Goal: Information Seeking & Learning: Find specific fact

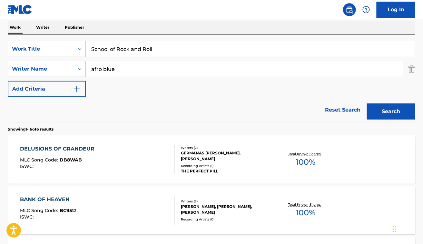
type input "afro blue"
click at [151, 41] on input "School of Rock and Roll" at bounding box center [250, 48] width 329 height 15
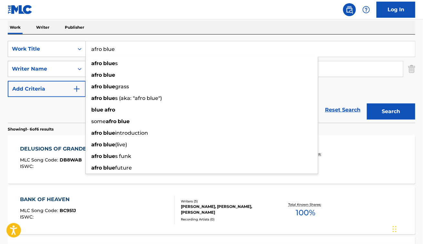
type input "afro blue"
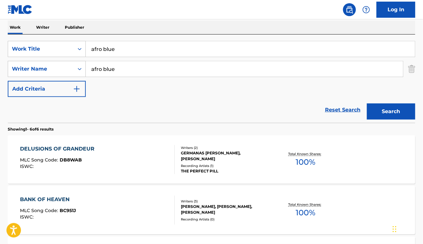
paste input "[PERSON_NAME]"
type input "[PERSON_NAME]"
click at [367, 103] on button "Search" at bounding box center [391, 111] width 48 height 16
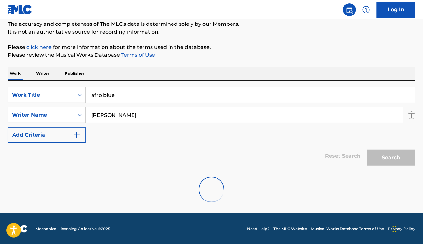
scroll to position [102, 0]
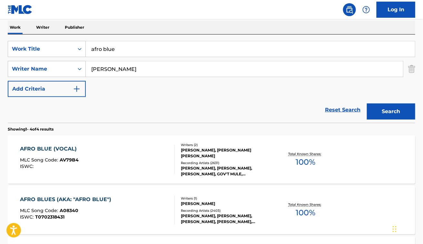
click at [148, 132] on section "AFRO BLUE (VOCAL) MLC Song Code : AV79B4 ISWC : Writers ( 2 ) [PERSON_NAME], [P…" at bounding box center [211, 233] width 407 height 203
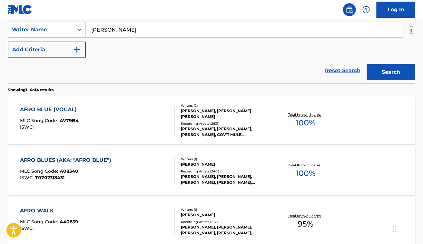
scroll to position [149, 0]
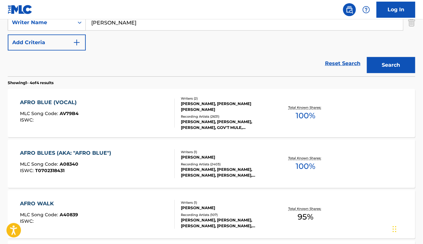
click at [142, 160] on div "AFRO BLUES (AKA: "AFRO BLUE") MLC Song Code : A08340 ISWC : T0702318431" at bounding box center [97, 163] width 155 height 29
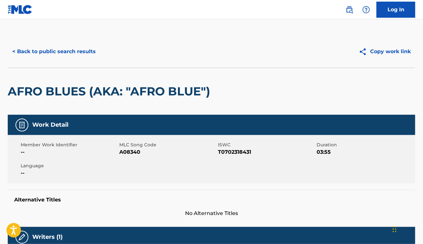
click at [78, 55] on button "< Back to public search results" at bounding box center [54, 51] width 92 height 16
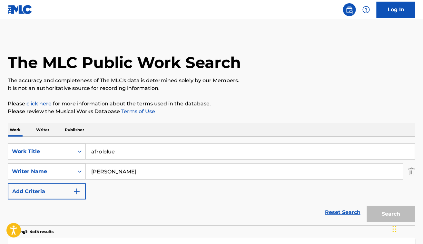
scroll to position [186, 0]
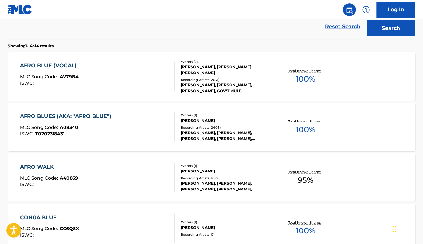
click at [128, 136] on div "AFRO BLUES (AKA: "AFRO BLUE") MLC Song Code : A08340 ISWC : T0702318431" at bounding box center [97, 126] width 155 height 29
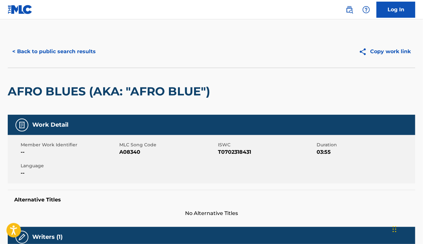
click at [130, 151] on span "A08340" at bounding box center [167, 152] width 97 height 8
copy span "A08340"
click at [123, 157] on div "Member Work Identifier -- MLC Song Code A08340 ISWC T0702318431 Duration 03:55 …" at bounding box center [211, 159] width 407 height 48
click at [133, 152] on span "A08340" at bounding box center [167, 152] width 97 height 8
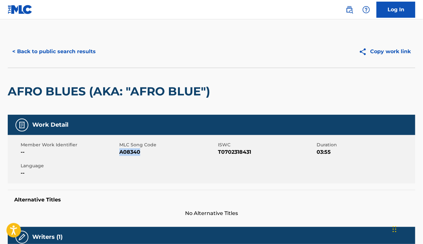
click at [133, 152] on span "A08340" at bounding box center [167, 152] width 97 height 8
copy span "A08340"
click at [49, 55] on button "< Back to public search results" at bounding box center [54, 51] width 92 height 16
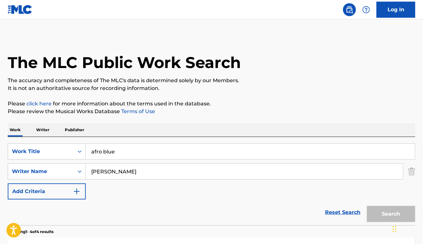
scroll to position [222, 0]
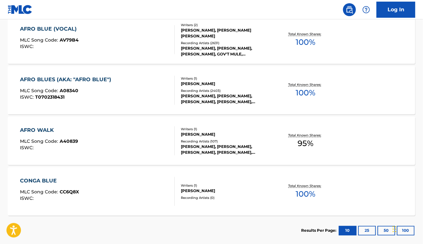
click at [142, 41] on div "AFRO BLUE (VOCAL) MLC Song Code : AV79B4 ISWC :" at bounding box center [97, 39] width 155 height 29
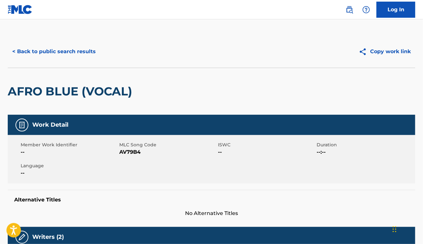
click at [129, 147] on span "MLC Song Code" at bounding box center [167, 144] width 97 height 7
click at [131, 150] on span "AV79B4" at bounding box center [167, 152] width 97 height 8
copy span "AV79B4"
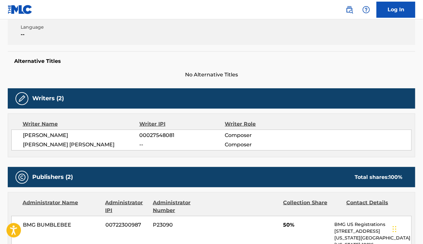
scroll to position [163, 0]
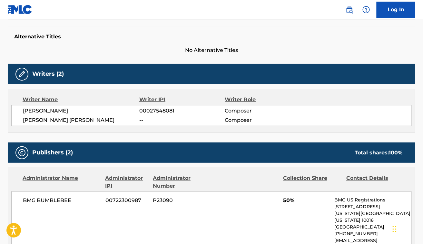
click at [142, 67] on div "Writers (2)" at bounding box center [211, 74] width 407 height 20
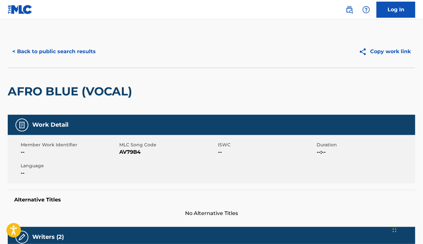
click at [57, 49] on button "< Back to public search results" at bounding box center [54, 51] width 92 height 16
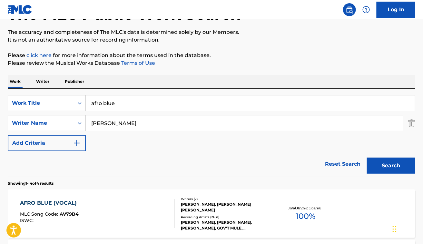
scroll to position [47, 0]
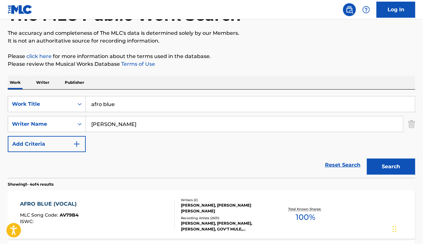
click at [108, 103] on input "afro blue" at bounding box center [250, 103] width 329 height 15
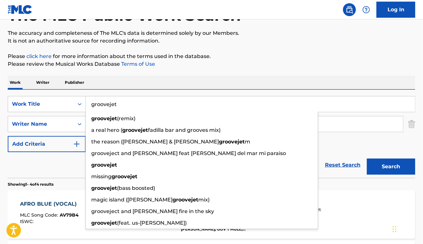
type input "groovejet"
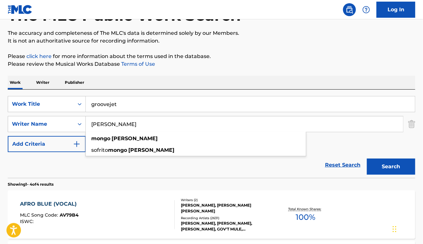
paste input "[PERSON_NAME] [PERSON_NAME] WalkerSophie [PERSON_NAME]-BextorVincent Jr [PERSON…"
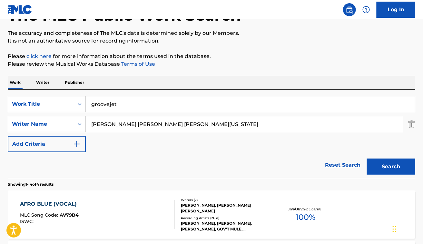
drag, startPoint x: 132, startPoint y: 126, endPoint x: 389, endPoint y: 123, distance: 257.0
click at [389, 123] on input "[PERSON_NAME] [PERSON_NAME] [PERSON_NAME][US_STATE]" at bounding box center [244, 123] width 317 height 15
type input "[DEMOGRAPHIC_DATA][PERSON_NAME]"
click at [367, 158] on button "Search" at bounding box center [391, 166] width 48 height 16
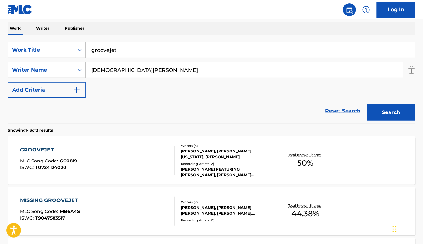
scroll to position [102, 0]
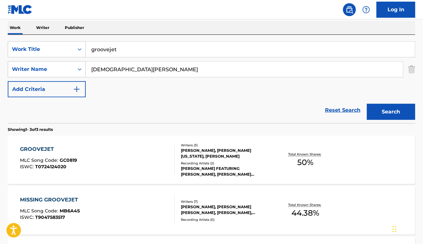
click at [136, 163] on div "GROOVEJET MLC Song Code : GC0819 ISWC : T0724124020" at bounding box center [97, 159] width 155 height 29
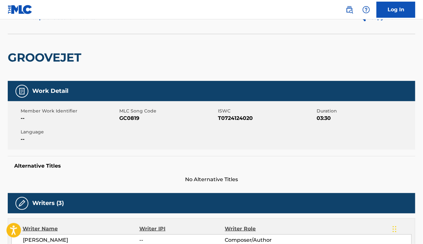
scroll to position [33, 0]
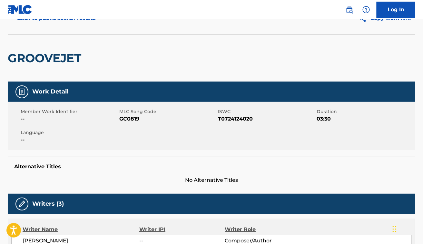
click at [123, 121] on span "GC0819" at bounding box center [167, 119] width 97 height 8
click at [130, 127] on div "Member Work Identifier -- MLC Song Code GC0819 ISWC T0724124020 Duration 03:30 …" at bounding box center [211, 126] width 407 height 48
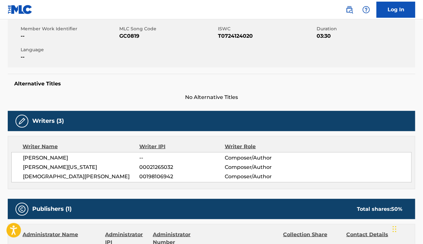
scroll to position [24, 0]
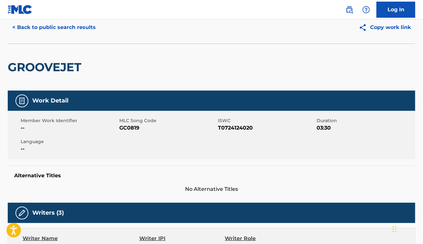
click at [239, 87] on div "GROOVEJET" at bounding box center [211, 66] width 407 height 47
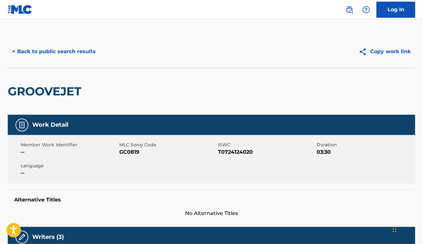
click at [55, 43] on div "< Back to public search results Copy work link" at bounding box center [211, 51] width 407 height 32
click at [59, 51] on button "< Back to public search results" at bounding box center [54, 51] width 92 height 16
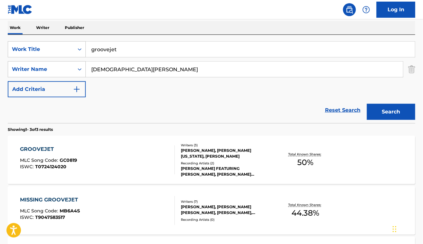
click at [118, 58] on div "SearchWithCriteria48dbb82d-f673-448e-98af-9c508b438f2b Work Title groovejet Sea…" at bounding box center [211, 69] width 407 height 56
click at [115, 54] on input "groovejet" at bounding box center [250, 49] width 329 height 15
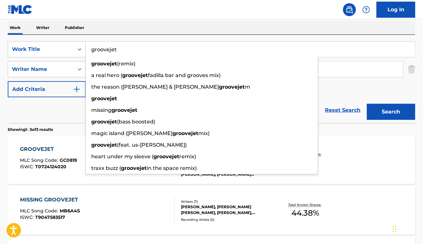
paste input "Violin Concerto in A Minor,"
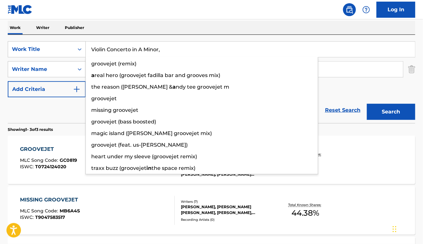
type input "Violin Concerto in A Minor,"
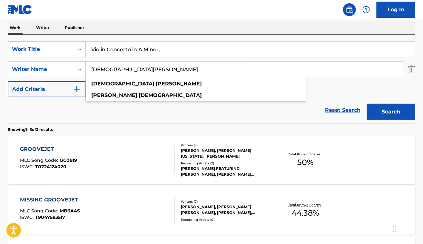
paste input "[PERSON_NAME]"
click at [367, 104] on button "Search" at bounding box center [391, 112] width 48 height 16
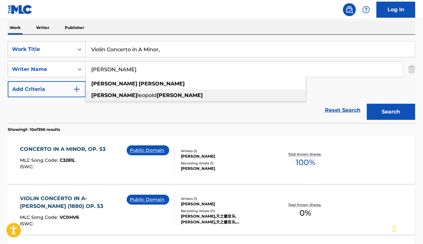
paste input "llegro ma non troppo - Quasi moderato"
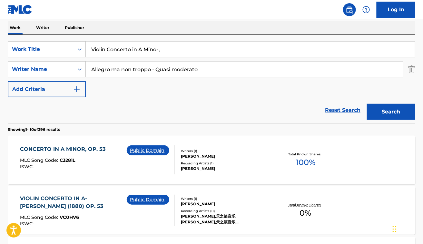
click at [367, 104] on button "Search" at bounding box center [391, 112] width 48 height 16
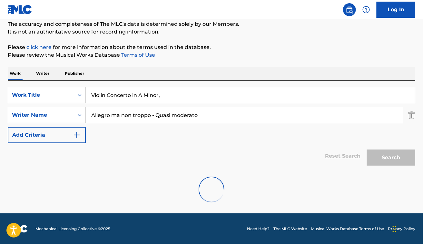
scroll to position [36, 0]
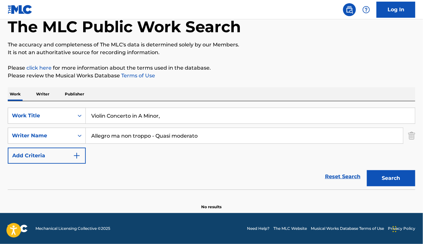
click at [153, 136] on input "Allegro ma non troppo - Quasi moderato" at bounding box center [244, 135] width 317 height 15
type input "Allegro ma non troppo Quasi moderato"
click at [176, 117] on input "Violin Concerto in A Minor," at bounding box center [250, 115] width 329 height 15
click at [310, 107] on div "SearchWithCriteria48dbb82d-f673-448e-98af-9c508b438f2b Work Title Violin Concer…" at bounding box center [211, 145] width 407 height 88
click at [214, 138] on input "Allegro ma non troppo Quasi moderato" at bounding box center [244, 135] width 317 height 15
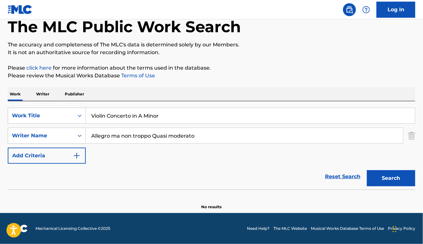
click at [214, 138] on input "Allegro ma non troppo Quasi moderato" at bounding box center [244, 135] width 317 height 15
click at [205, 118] on input "Violin Concerto in A Minor" at bounding box center [250, 115] width 329 height 15
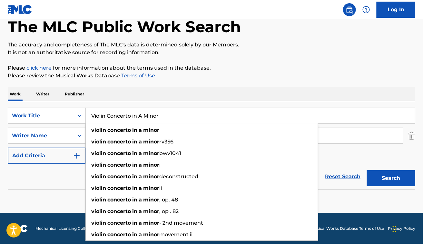
paste input "Allegro ma non troppo Quasi moderato"
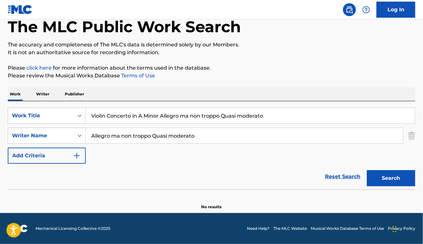
type input "Violin Concerto in A Minor Allegro ma non troppo Quasi moderato"
click at [226, 134] on input "Allegro ma non troppo Quasi moderato" at bounding box center [244, 135] width 317 height 15
paste input "ntonín [PERSON_NAME]"
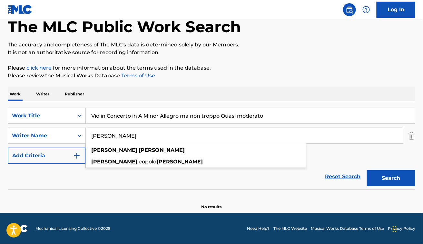
type input "[PERSON_NAME]"
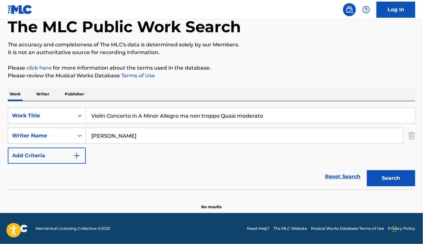
click at [390, 182] on button "Search" at bounding box center [391, 178] width 48 height 16
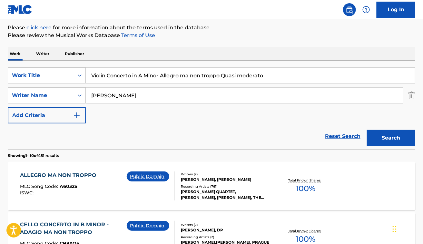
scroll to position [116, 0]
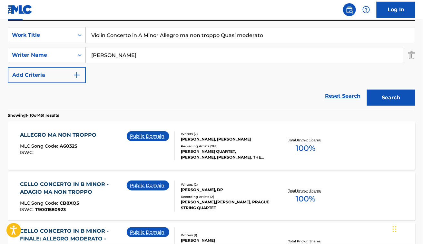
click at [103, 154] on div "ALLEGRO MA NON TROPPO MLC Song Code : A6032S ISWC : Public Domain" at bounding box center [97, 145] width 155 height 29
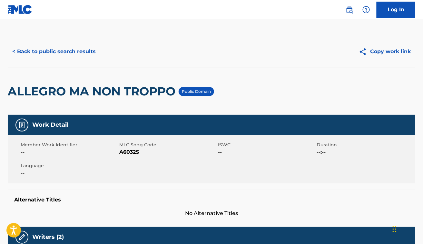
click at [129, 149] on span "A6032S" at bounding box center [167, 152] width 97 height 8
click at [127, 149] on span "A6032S" at bounding box center [167, 152] width 97 height 8
copy span "A6032S"
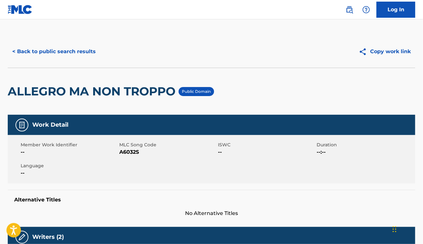
click at [343, 179] on div "Member Work Identifier -- MLC Song Code A6032S ISWC -- Duration --:-- Language …" at bounding box center [211, 159] width 407 height 48
click at [250, 139] on div "Member Work Identifier -- MLC Song Code A6032S ISWC -- Duration --:-- Language …" at bounding box center [211, 159] width 407 height 48
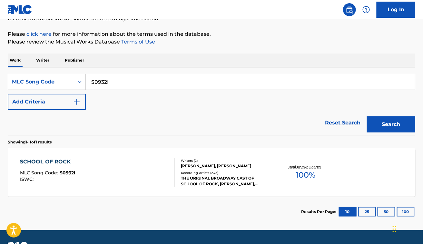
click at [204, 115] on div "Reset Search Search" at bounding box center [211, 123] width 407 height 26
click at [102, 80] on input "S0932I" at bounding box center [250, 81] width 329 height 15
paste input "OC5SB1"
click at [367, 116] on button "Search" at bounding box center [391, 124] width 48 height 16
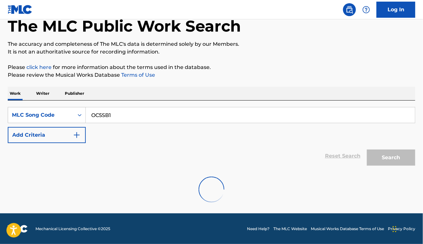
scroll to position [70, 0]
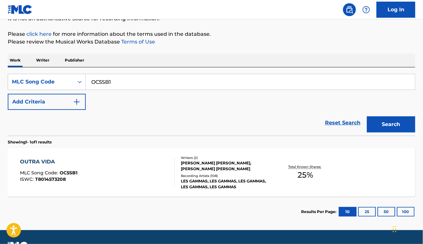
click at [95, 85] on input "OC5SB1" at bounding box center [250, 81] width 329 height 15
paste input "AV79B4"
click at [367, 116] on button "Search" at bounding box center [391, 124] width 48 height 16
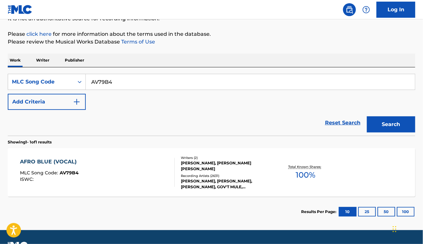
paste input "G10507"
type input "G10507"
click at [367, 116] on button "Search" at bounding box center [391, 124] width 48 height 16
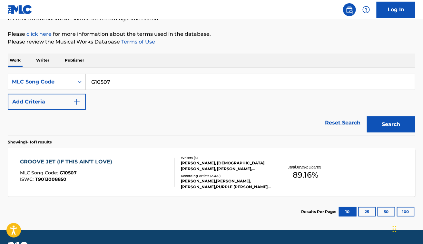
click at [126, 168] on div "GROOVE JET (IF THIS AIN'T LOVE) MLC Song Code : G10507 ISWC : T9013008850" at bounding box center [97, 172] width 155 height 29
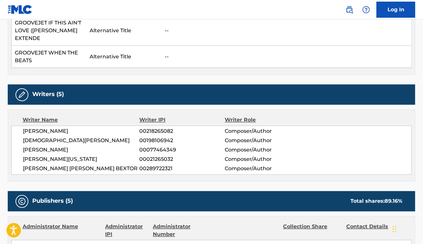
scroll to position [355, 0]
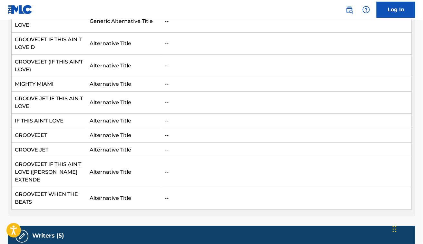
click at [129, 170] on td "Alternative Title" at bounding box center [123, 172] width 75 height 30
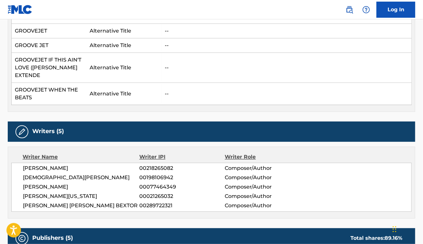
scroll to position [342, 0]
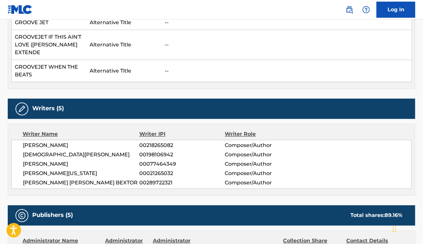
click at [167, 138] on div "Writer IPI" at bounding box center [182, 134] width 86 height 8
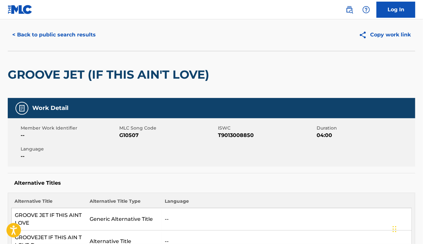
scroll to position [0, 0]
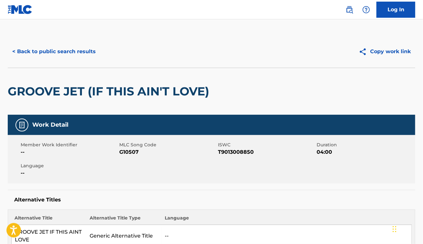
click at [41, 48] on button "< Back to public search results" at bounding box center [54, 51] width 92 height 16
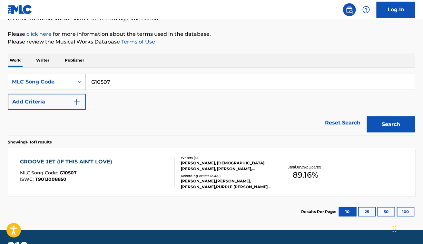
click at [133, 68] on div "SearchWithCriteria34bf185f-c54e-4c8b-800b-b48f71379c65 MLC Song Code G10507 Add…" at bounding box center [211, 101] width 407 height 68
click at [111, 78] on input "G10507" at bounding box center [250, 81] width 329 height 15
paste input "UA2RS2"
type input "UA2RS2"
click at [367, 116] on button "Search" at bounding box center [391, 124] width 48 height 16
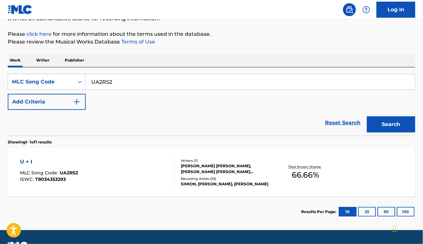
scroll to position [86, 0]
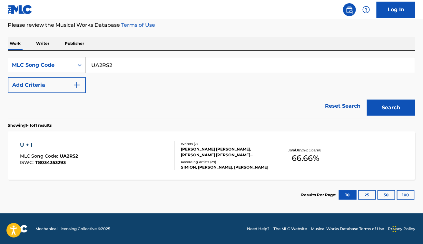
click at [152, 166] on div "U + I MLC Song Code : UA2RS2 ISWC : T8034353293" at bounding box center [97, 155] width 155 height 29
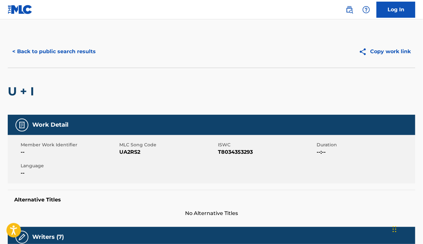
click at [53, 50] on button "< Back to public search results" at bounding box center [54, 51] width 92 height 16
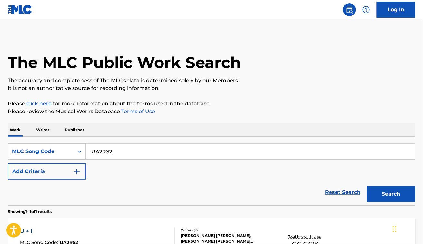
scroll to position [70, 0]
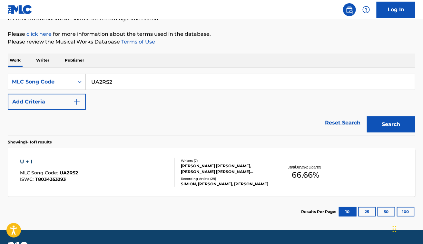
click at [128, 89] on input "UA2RS2" at bounding box center [250, 81] width 329 height 15
paste input "P65178"
type input "P65178"
click at [367, 116] on button "Search" at bounding box center [391, 124] width 48 height 16
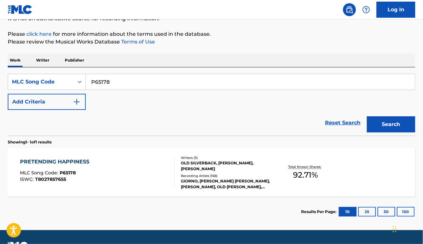
click at [118, 155] on div "PRETENDING HAPPINESS MLC Song Code : P65178 ISWC : T8027857655 Writers ( 3 ) OL…" at bounding box center [211, 172] width 407 height 48
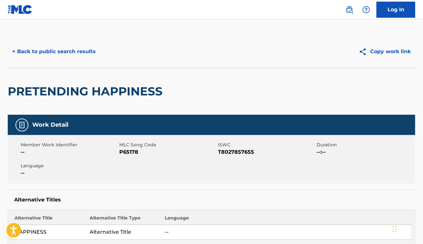
click at [172, 150] on span "P65178" at bounding box center [167, 152] width 97 height 8
click at [40, 47] on button "< Back to public search results" at bounding box center [54, 51] width 92 height 16
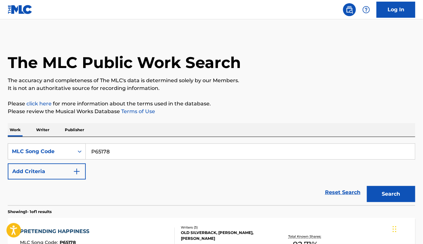
scroll to position [70, 0]
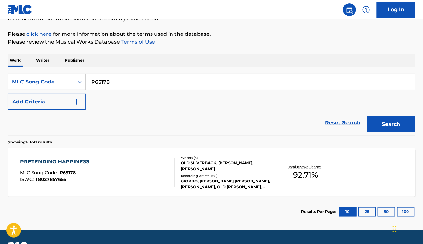
click at [120, 82] on input "P65178" at bounding box center [250, 81] width 329 height 15
paste input "SA10TK"
click at [367, 116] on button "Search" at bounding box center [391, 124] width 48 height 16
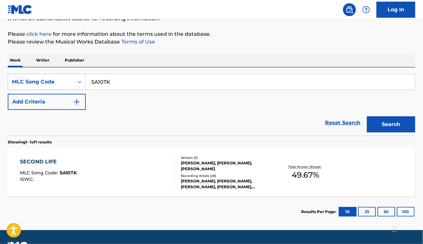
paste input "O1426I"
click at [367, 116] on button "Search" at bounding box center [391, 124] width 48 height 16
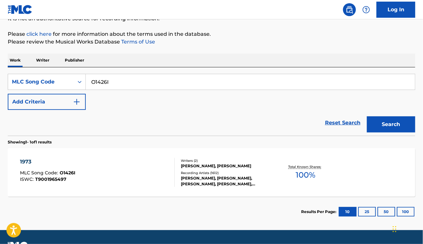
click at [145, 118] on div "Reset Search Search" at bounding box center [211, 123] width 407 height 26
click at [138, 92] on div "SearchWithCriteria34bf185f-c54e-4c8b-800b-b48f71379c65 MLC Song Code O1426I Add…" at bounding box center [211, 92] width 407 height 36
click at [121, 80] on input "O1426I" at bounding box center [250, 81] width 329 height 15
paste input "IC9DDB"
click at [367, 116] on button "Search" at bounding box center [391, 124] width 48 height 16
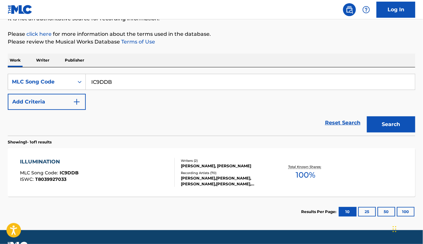
paste input "MA3F5X"
click at [367, 116] on button "Search" at bounding box center [391, 124] width 48 height 16
paste input "W66550"
click at [367, 116] on button "Search" at bounding box center [391, 124] width 48 height 16
paste input "M77672"
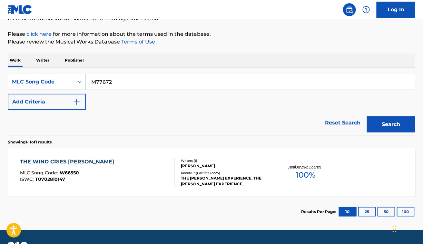
click at [367, 116] on button "Search" at bounding box center [391, 124] width 48 height 16
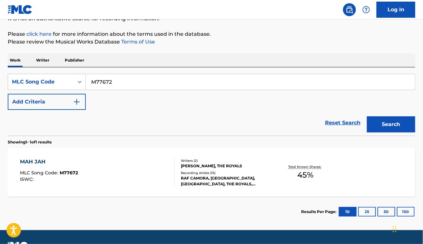
paste input "AV6OP4"
click at [367, 116] on button "Search" at bounding box center [391, 124] width 48 height 16
paste input "SVFMWW"
type input "SVFMWW"
click at [367, 116] on button "Search" at bounding box center [391, 124] width 48 height 16
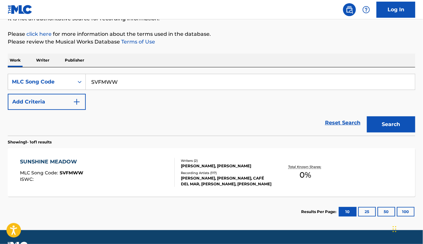
click at [132, 182] on div "SUNSHINE MEADOW MLC Song Code : SVFMWW ISWC :" at bounding box center [97, 172] width 155 height 29
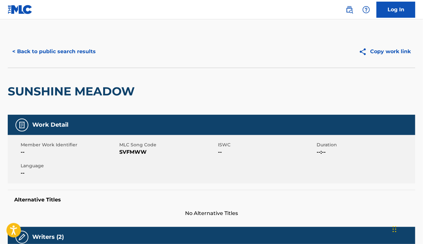
click at [71, 52] on button "< Back to public search results" at bounding box center [54, 51] width 92 height 16
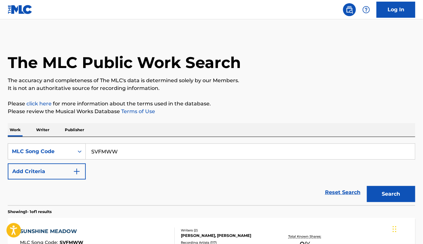
scroll to position [70, 0]
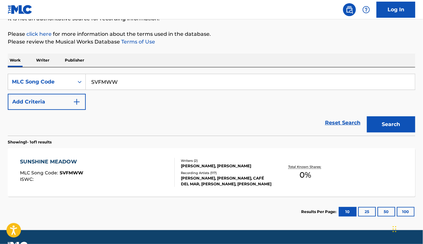
click at [171, 83] on input "SVFMWW" at bounding box center [250, 81] width 329 height 15
paste input "PV8G17"
click at [367, 116] on button "Search" at bounding box center [391, 124] width 48 height 16
paste input "SI3JK"
click at [367, 116] on button "Search" at bounding box center [391, 124] width 48 height 16
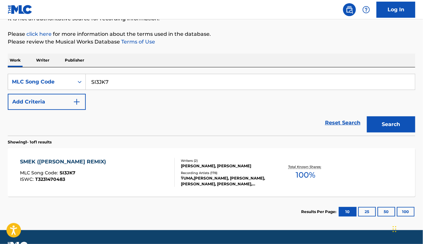
paste input "X0392M"
type input "X0392M"
click at [367, 116] on button "Search" at bounding box center [391, 124] width 48 height 16
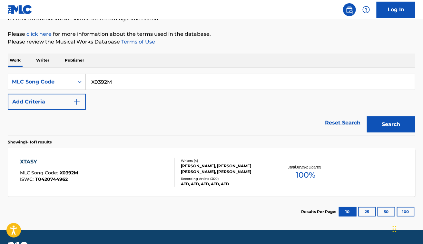
click at [107, 167] on div "XTASY MLC Song Code : X0392M ISWC : T0420744962" at bounding box center [97, 172] width 155 height 29
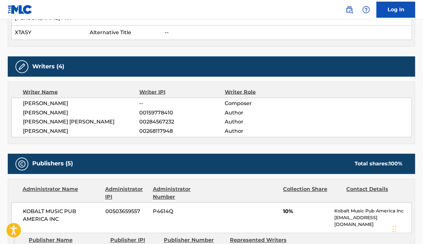
scroll to position [302, 0]
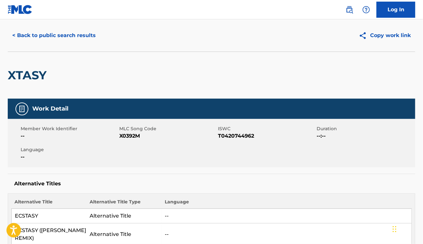
click at [50, 33] on button "< Back to public search results" at bounding box center [54, 35] width 92 height 16
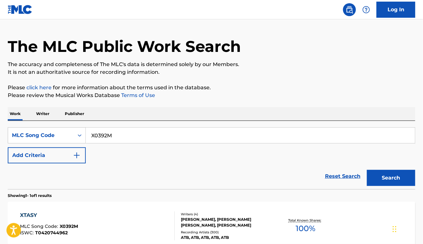
scroll to position [70, 0]
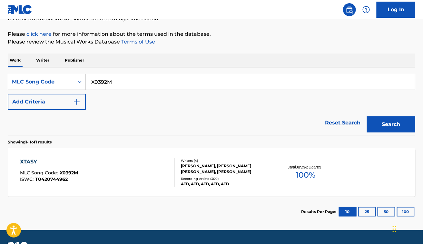
drag, startPoint x: 117, startPoint y: 77, endPoint x: 57, endPoint y: 58, distance: 62.5
click at [57, 58] on div "Work Writer Publisher SearchWithCriteria34bf185f-c54e-4c8b-800b-b48f71379c65 ML…" at bounding box center [211, 139] width 407 height 173
paste input "O1586Y"
click at [367, 116] on button "Search" at bounding box center [391, 124] width 48 height 16
paste input "B72837"
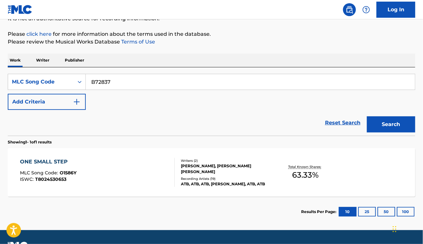
click at [367, 116] on button "Search" at bounding box center [391, 124] width 48 height 16
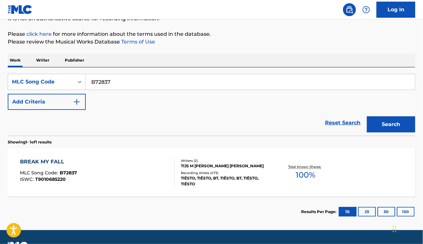
click at [144, 110] on div "Reset Search Search" at bounding box center [211, 123] width 407 height 26
click at [135, 74] on input "B72837" at bounding box center [250, 81] width 329 height 15
paste input "TD4TWG"
type input "TD4TWG"
click at [367, 116] on button "Search" at bounding box center [391, 124] width 48 height 16
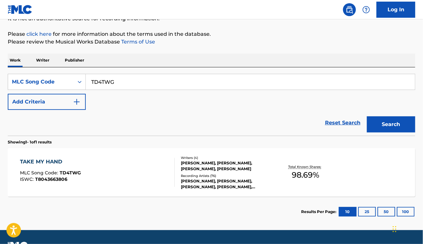
click at [130, 167] on div "TAKE MY HAND MLC Song Code : TD4TWG ISWC : T8043663806" at bounding box center [97, 172] width 155 height 29
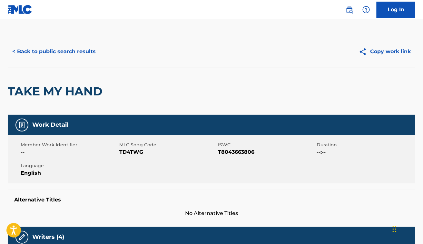
click at [51, 46] on button "< Back to public search results" at bounding box center [54, 51] width 92 height 16
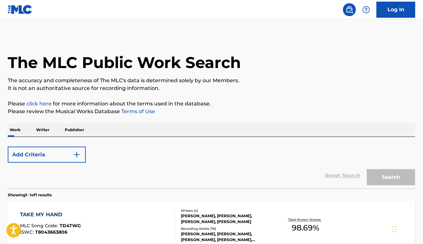
scroll to position [70, 0]
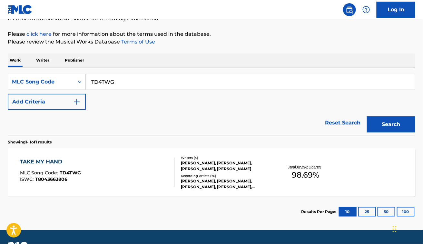
click at [128, 84] on input "TD4TWG" at bounding box center [250, 81] width 329 height 15
paste input "B55492"
type input "B55492"
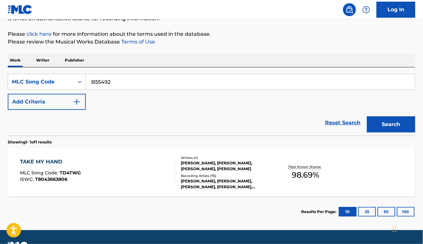
click at [367, 116] on button "Search" at bounding box center [391, 124] width 48 height 16
click at [144, 164] on div "BLUE SPANISH EYES MLC Song Code : B55492 ISWC :" at bounding box center [97, 172] width 155 height 29
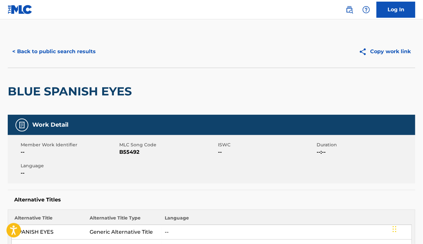
click at [78, 61] on div "< Back to public search results Copy work link" at bounding box center [211, 51] width 407 height 32
click at [70, 57] on button "< Back to public search results" at bounding box center [54, 51] width 92 height 16
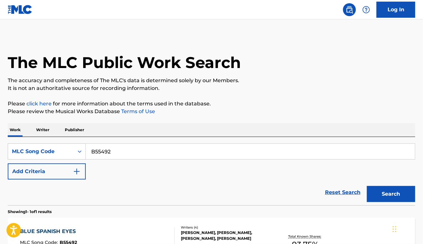
scroll to position [70, 0]
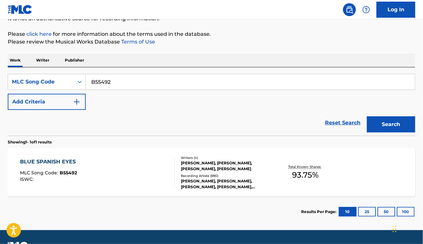
click at [155, 83] on input "B55492" at bounding box center [250, 81] width 329 height 15
paste input "L225"
click at [367, 116] on button "Search" at bounding box center [391, 124] width 48 height 16
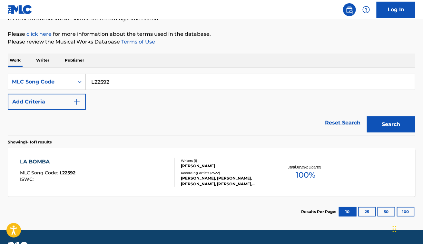
paste input "12446"
type input "L12446"
click at [367, 116] on button "Search" at bounding box center [391, 124] width 48 height 16
click at [131, 166] on div "THE LARK ASCENDING MLC Song Code : L12446 ISWC :" at bounding box center [97, 172] width 155 height 29
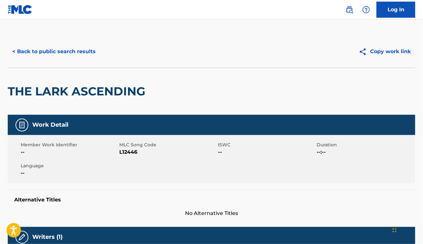
click at [39, 41] on div "< Back to public search results Copy work link" at bounding box center [211, 51] width 407 height 32
click at [47, 54] on button "< Back to public search results" at bounding box center [54, 51] width 92 height 16
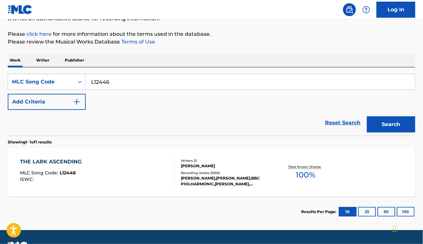
click at [131, 80] on input "L12446" at bounding box center [250, 81] width 329 height 15
paste input "P8063H"
click at [367, 116] on button "Search" at bounding box center [391, 124] width 48 height 16
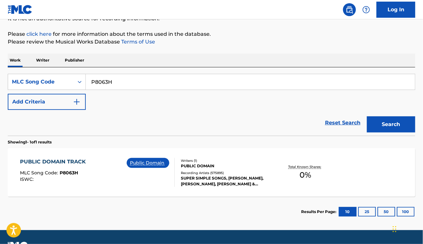
click at [189, 145] on section "PUBLIC DOMAIN TRACK MLC Song Code : P8063H ISWC : Public Domain Writers ( 1 ) P…" at bounding box center [211, 171] width 407 height 52
click at [162, 74] on div "P8063H" at bounding box center [250, 82] width 329 height 16
click at [155, 80] on input "P8063H" at bounding box center [250, 81] width 329 height 15
paste input "S40165"
type input "S40165"
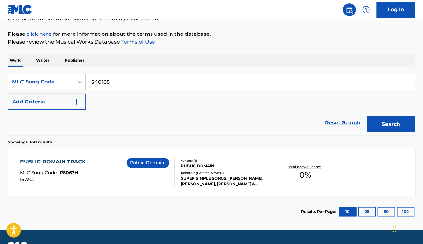
click at [367, 116] on button "Search" at bounding box center [391, 124] width 48 height 16
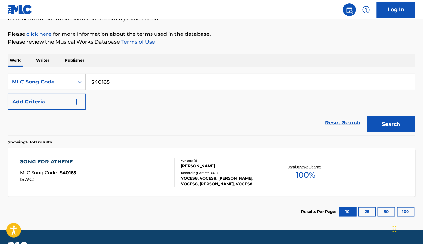
click at [130, 172] on div "SONG FOR ATHENE MLC Song Code : S40165 ISWC :" at bounding box center [97, 172] width 155 height 29
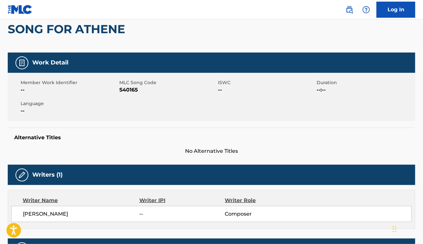
scroll to position [62, 0]
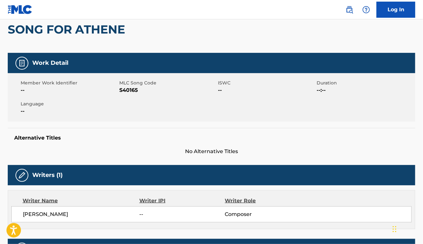
click at [41, 107] on span "--" at bounding box center [69, 111] width 97 height 8
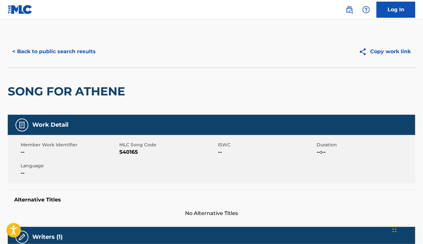
click at [78, 59] on button "< Back to public search results" at bounding box center [54, 51] width 92 height 16
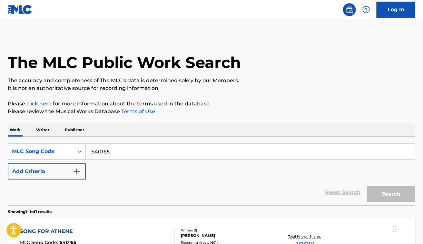
scroll to position [70, 0]
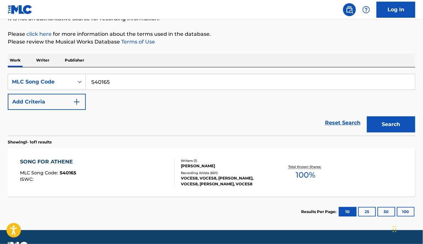
click at [135, 84] on input "S40165" at bounding box center [250, 81] width 329 height 15
paste input "X78184"
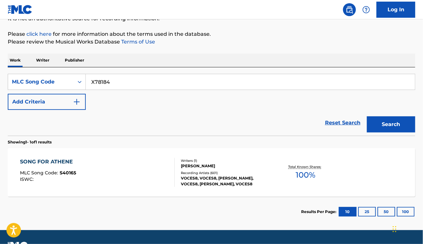
click at [367, 116] on button "Search" at bounding box center [391, 124] width 48 height 16
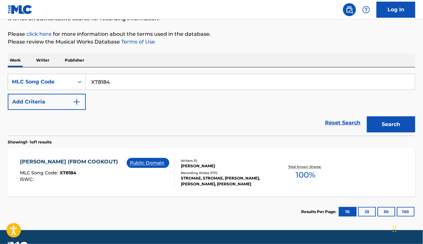
click at [123, 83] on input "X78184" at bounding box center [250, 81] width 329 height 15
paste input "B49402"
click at [367, 116] on button "Search" at bounding box center [391, 124] width 48 height 16
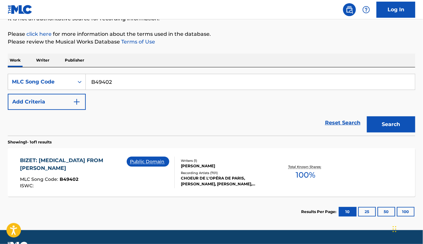
click at [210, 140] on section "Showing 1 - 1 of 1 results" at bounding box center [211, 140] width 407 height 9
click at [162, 81] on input "B49402" at bounding box center [250, 81] width 329 height 15
paste input "PN4EGI"
type input "PN4EGI"
click at [367, 116] on button "Search" at bounding box center [391, 124] width 48 height 16
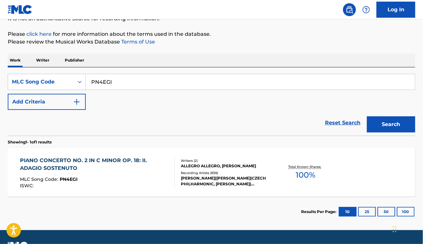
click at [101, 178] on div "MLC Song Code : PN4EGI" at bounding box center [94, 180] width 149 height 6
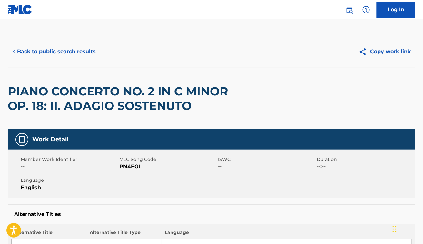
click at [57, 60] on div "< Back to public search results Copy work link" at bounding box center [211, 51] width 407 height 32
click at [49, 53] on button "< Back to public search results" at bounding box center [54, 51] width 92 height 16
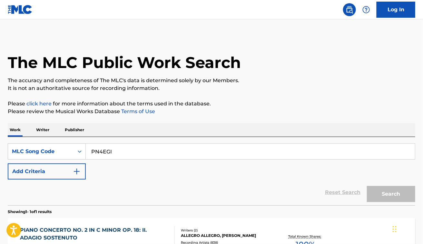
scroll to position [70, 0]
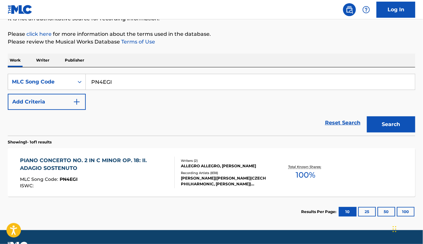
click at [152, 77] on input "PN4EGI" at bounding box center [250, 81] width 329 height 15
paste input "8063H"
click at [367, 116] on button "Search" at bounding box center [391, 124] width 48 height 16
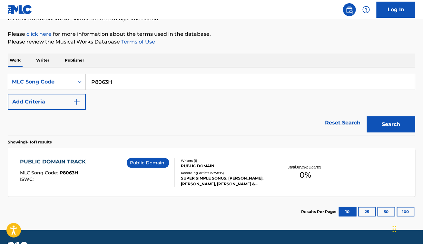
paste input "V79AV"
click at [367, 116] on button "Search" at bounding box center [391, 124] width 48 height 16
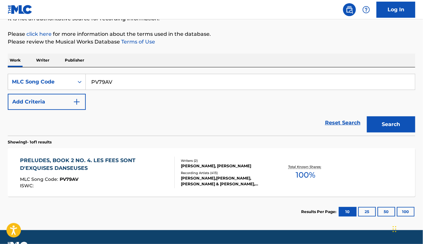
click at [202, 103] on div "SearchWithCriteria34bf185f-c54e-4c8b-800b-b48f71379c65 MLC Song Code PV79AV Add…" at bounding box center [211, 92] width 407 height 36
click at [118, 71] on div "SearchWithCriteria34bf185f-c54e-4c8b-800b-b48f71379c65 MLC Song Code PV79AV Add…" at bounding box center [211, 101] width 407 height 68
click at [116, 82] on input "PV79AV" at bounding box center [250, 81] width 329 height 15
paste input "A34088"
type input "A34088"
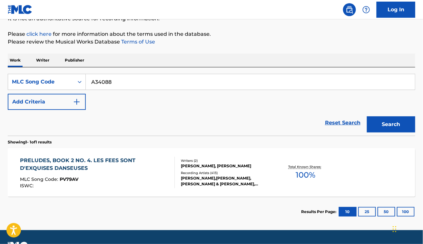
click at [367, 116] on button "Search" at bounding box center [391, 124] width 48 height 16
